Goal: Task Accomplishment & Management: Use online tool/utility

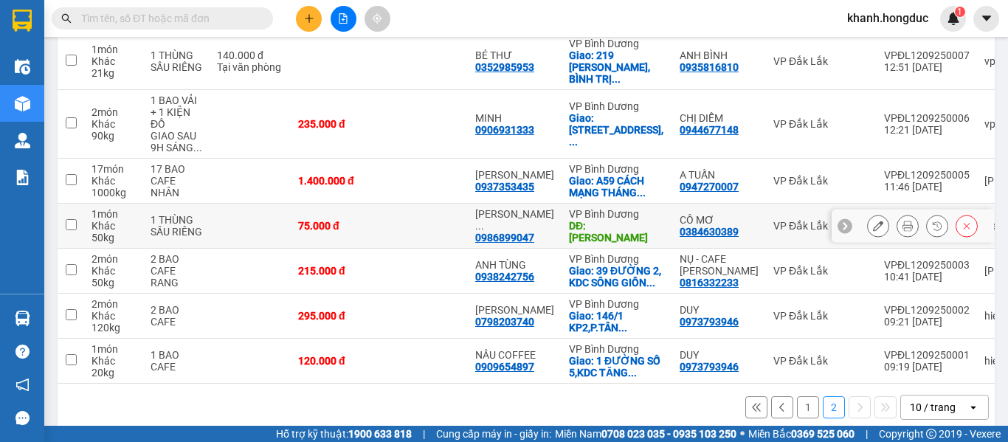
scroll to position [271, 0]
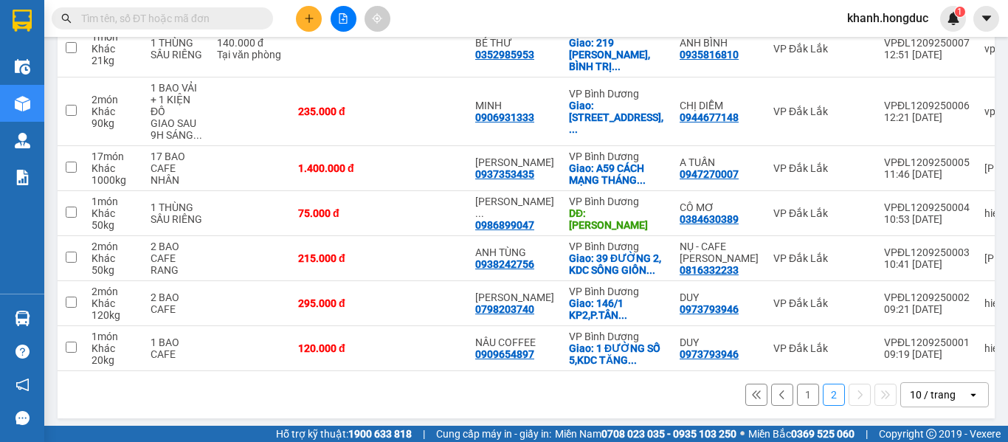
click at [804, 388] on button "1" at bounding box center [808, 395] width 22 height 22
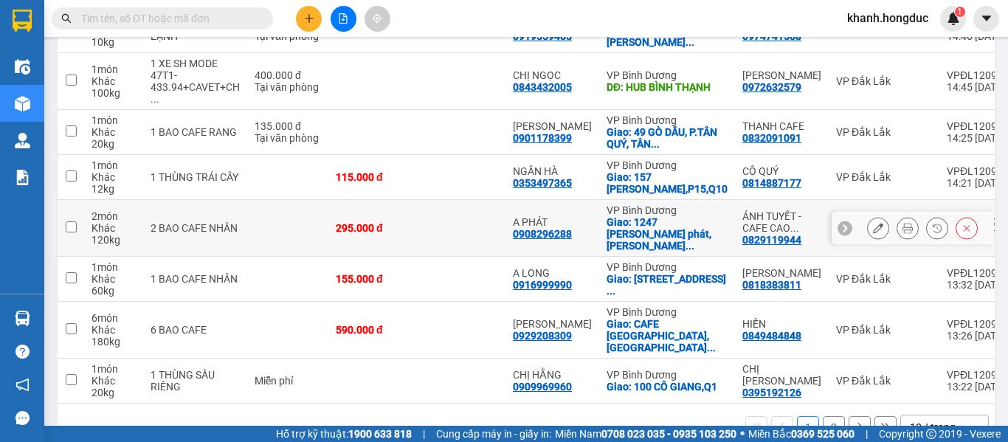
scroll to position [350, 0]
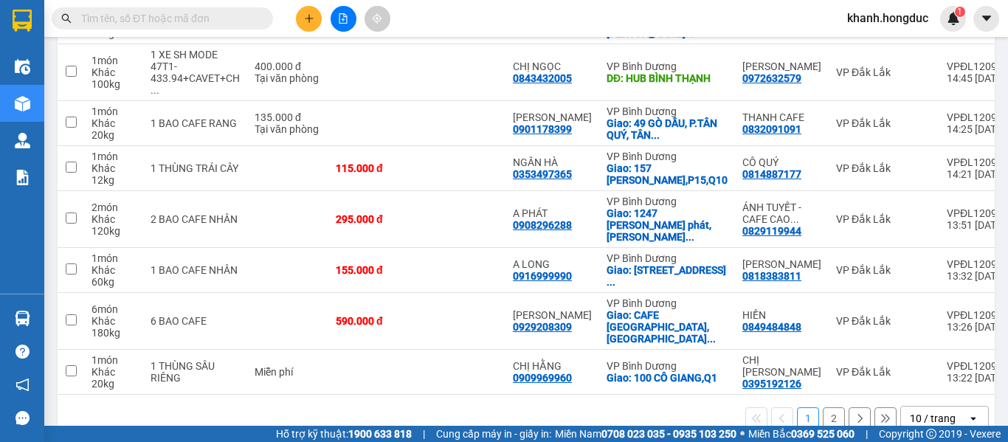
click at [822, 407] on button "2" at bounding box center [833, 418] width 22 height 22
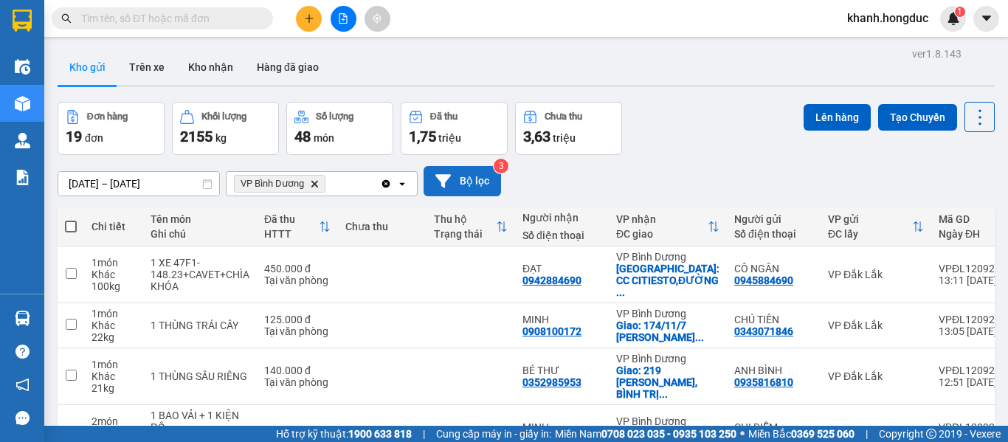
scroll to position [0, 0]
click at [472, 183] on button "Bộ lọc" at bounding box center [461, 182] width 77 height 30
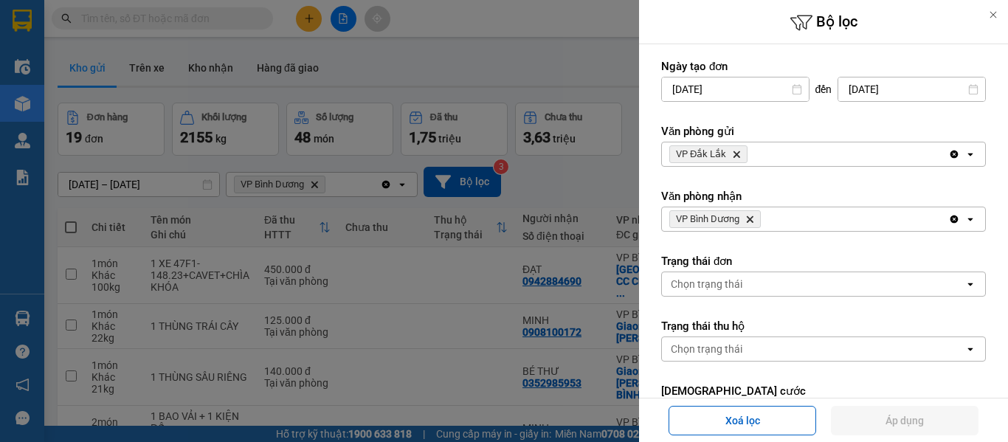
click at [749, 221] on icon "VP Bình Dương, close by backspace" at bounding box center [749, 219] width 7 height 7
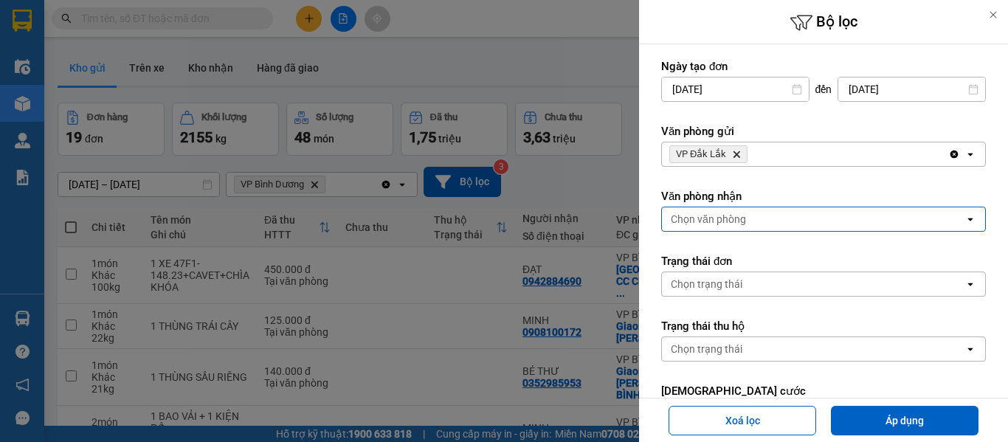
click at [749, 221] on div "Chọn văn phòng" at bounding box center [813, 219] width 302 height 24
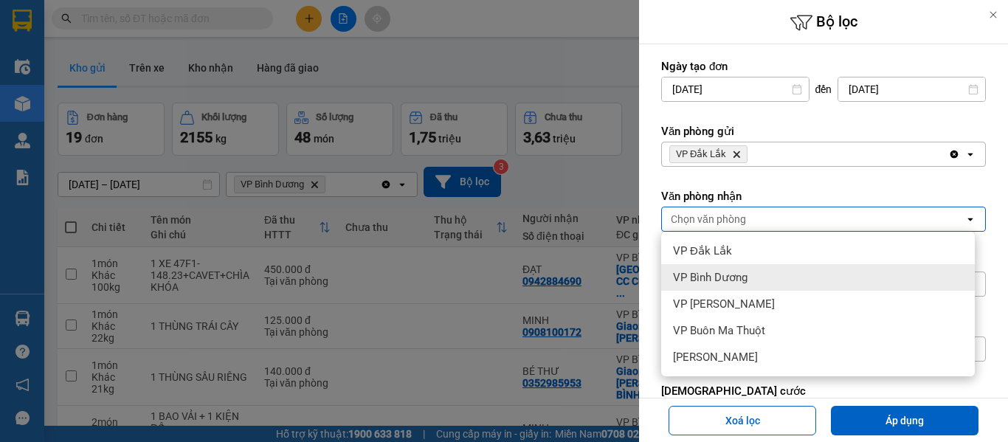
click at [716, 276] on span "VP Bình Dương" at bounding box center [710, 277] width 75 height 15
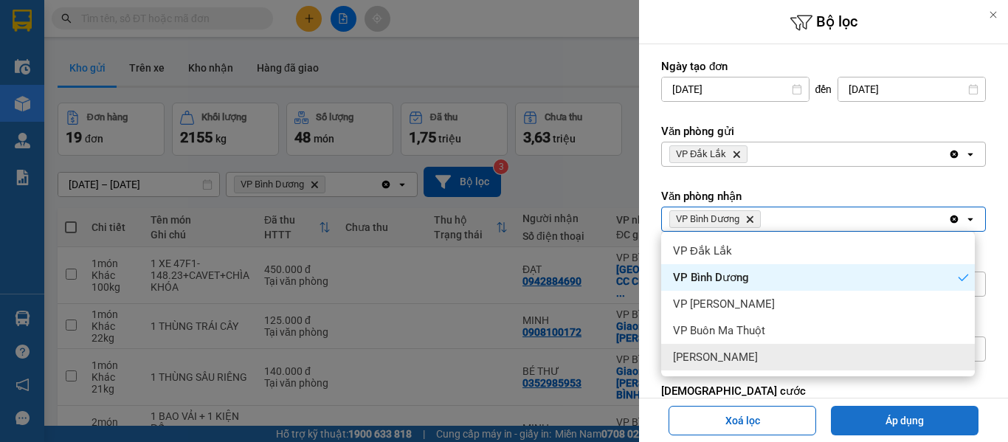
click at [904, 415] on button "Áp dụng" at bounding box center [905, 421] width 148 height 30
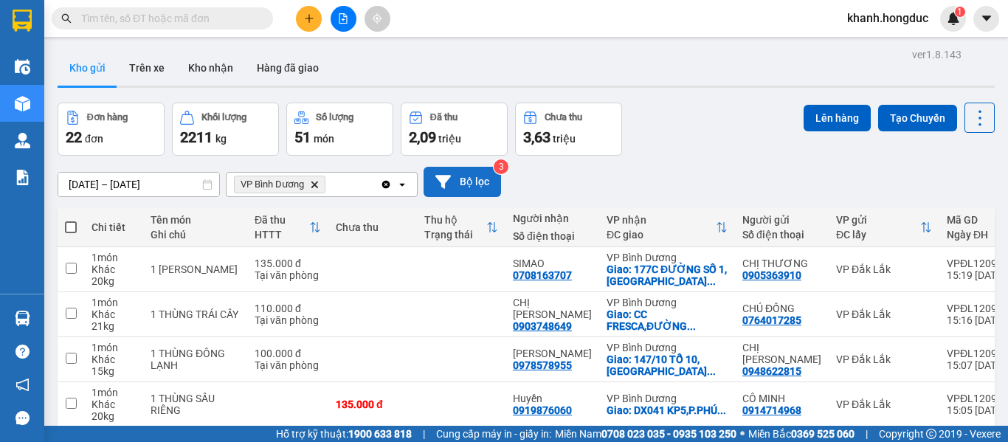
click at [454, 179] on button "Bộ lọc" at bounding box center [461, 182] width 77 height 30
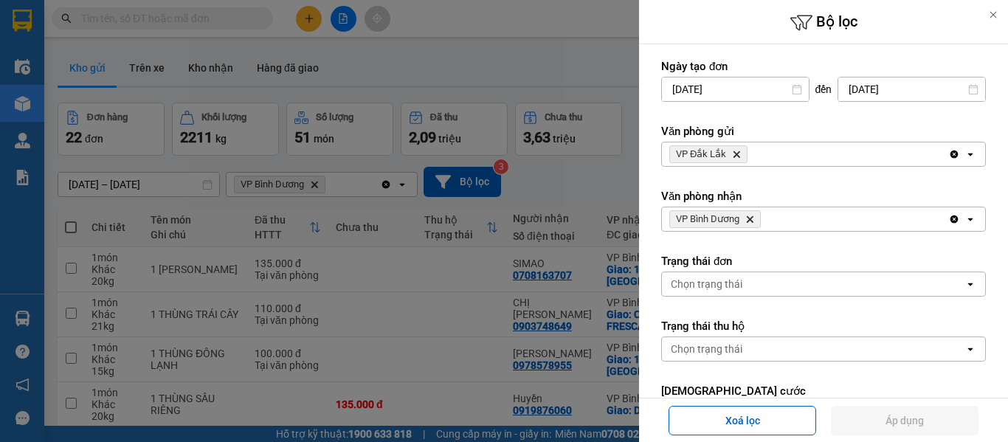
drag, startPoint x: 749, startPoint y: 221, endPoint x: 747, endPoint y: 205, distance: 16.3
click at [749, 221] on icon "VP Bình Dương, close by backspace" at bounding box center [749, 219] width 7 height 7
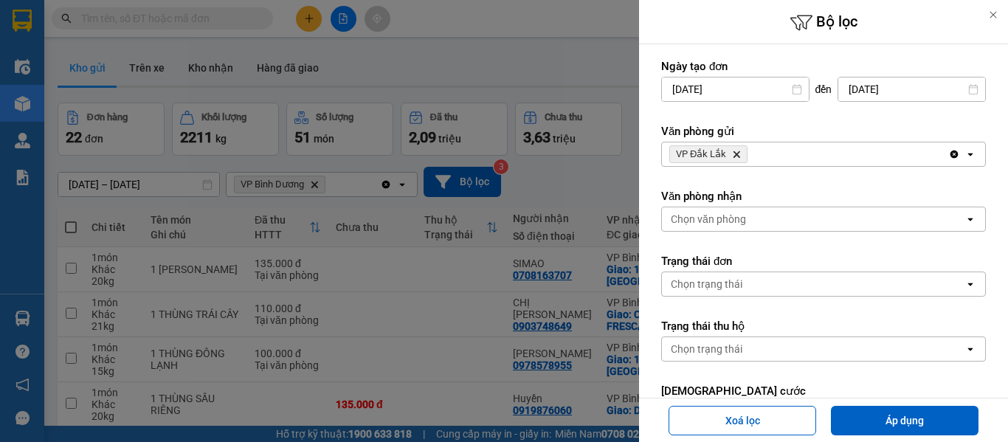
click at [736, 157] on icon "Delete" at bounding box center [736, 154] width 9 height 9
click at [736, 157] on div "Chọn văn phòng" at bounding box center [708, 154] width 75 height 15
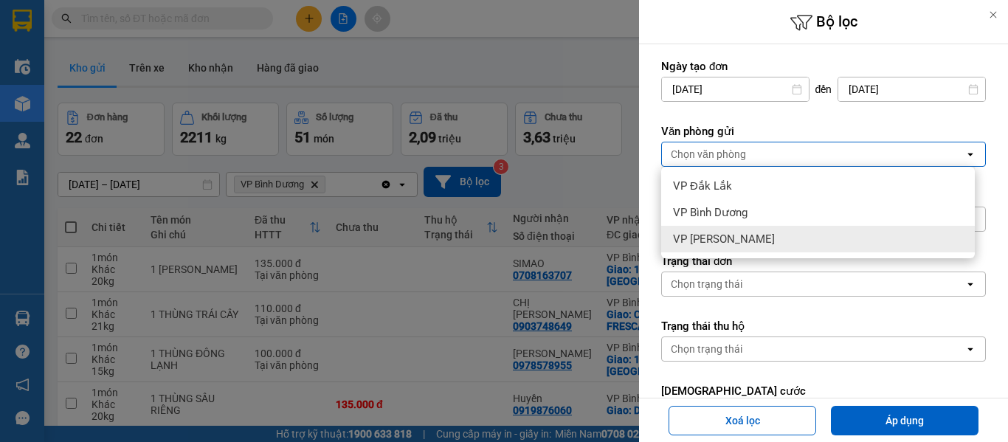
click at [740, 237] on span "VP [PERSON_NAME]" at bounding box center [724, 239] width 102 height 15
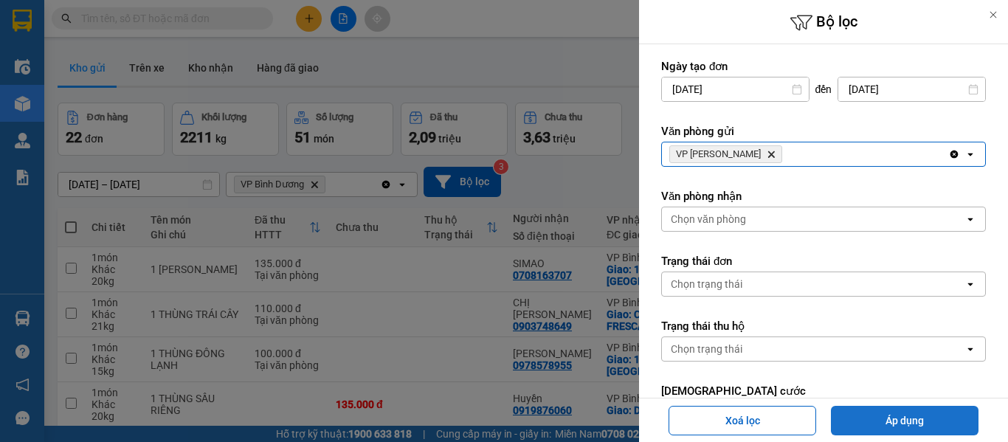
click at [859, 412] on button "Áp dụng" at bounding box center [905, 421] width 148 height 30
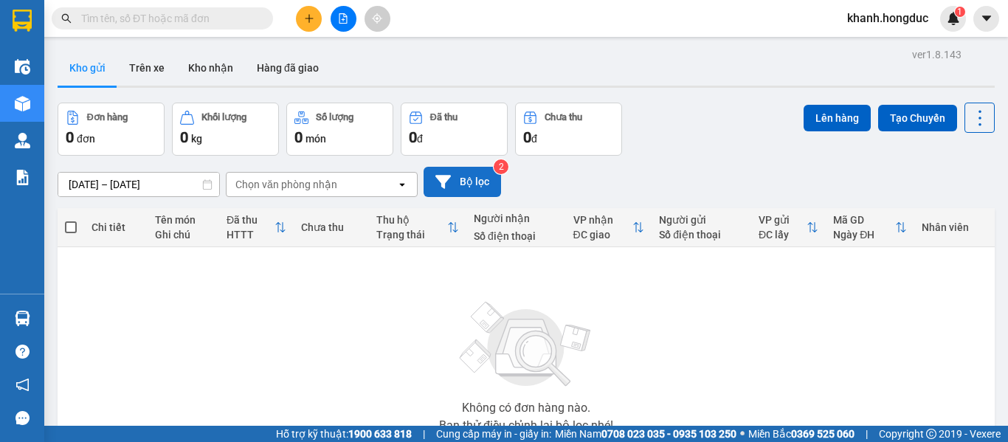
click at [451, 185] on button "Bộ lọc" at bounding box center [461, 182] width 77 height 30
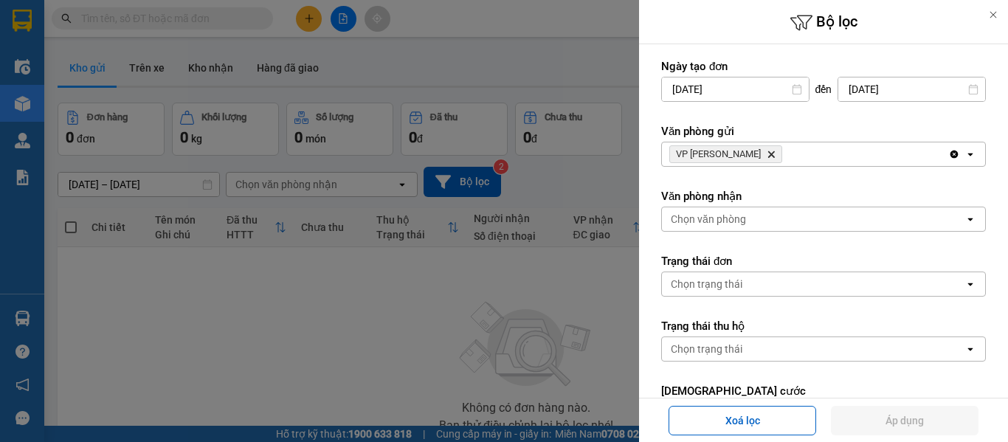
click at [766, 158] on icon "Delete" at bounding box center [770, 154] width 9 height 9
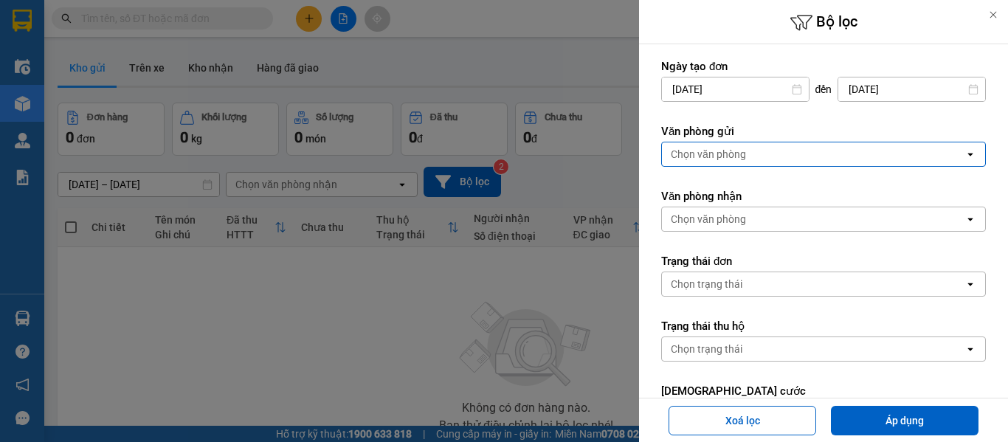
click at [755, 158] on div "Chọn văn phòng" at bounding box center [813, 154] width 302 height 24
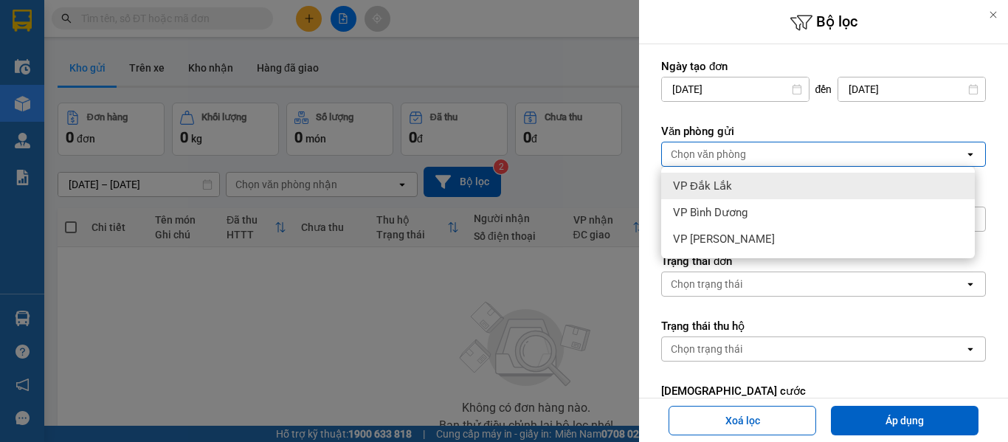
click at [731, 194] on div "VP Đắk Lắk" at bounding box center [817, 186] width 313 height 27
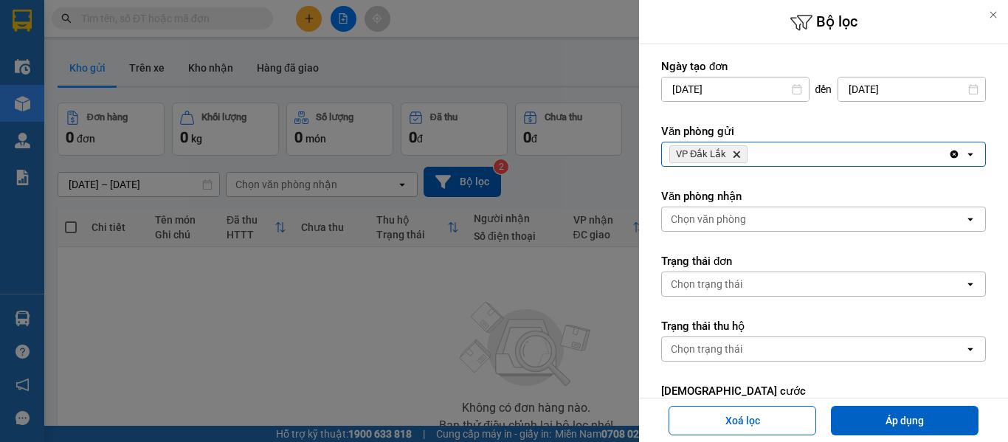
click at [734, 225] on div "Chọn văn phòng" at bounding box center [708, 219] width 75 height 15
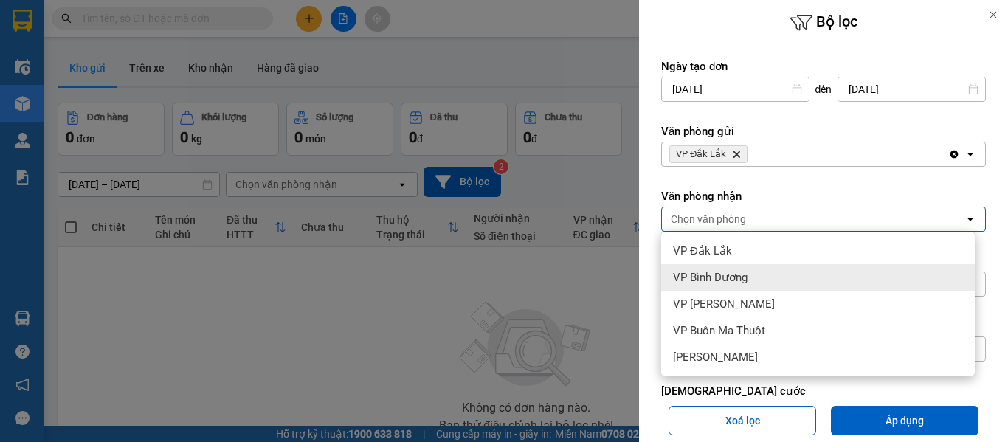
click at [737, 279] on span "VP Bình Dương" at bounding box center [710, 277] width 75 height 15
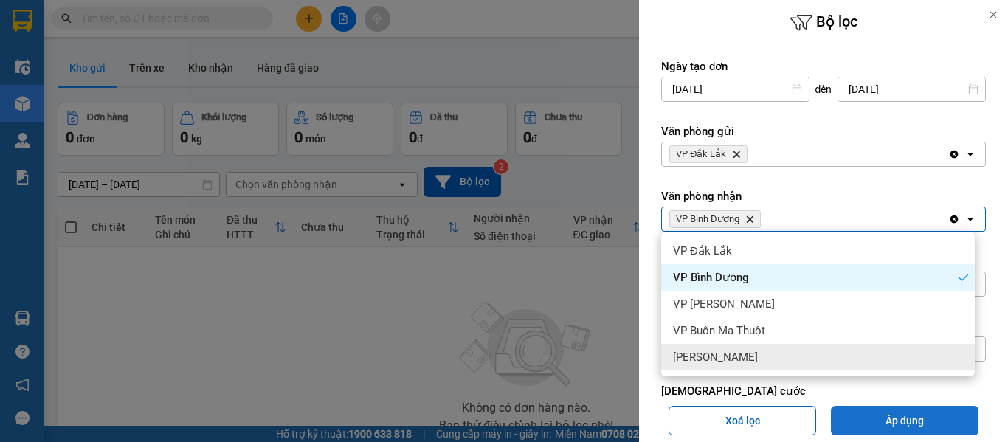
click at [893, 418] on button "Áp dụng" at bounding box center [905, 421] width 148 height 30
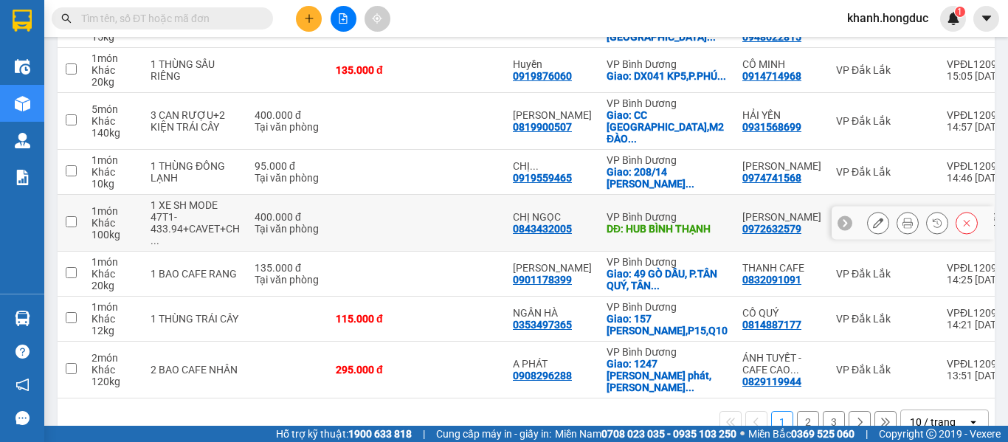
scroll to position [350, 0]
